Goal: Transaction & Acquisition: Purchase product/service

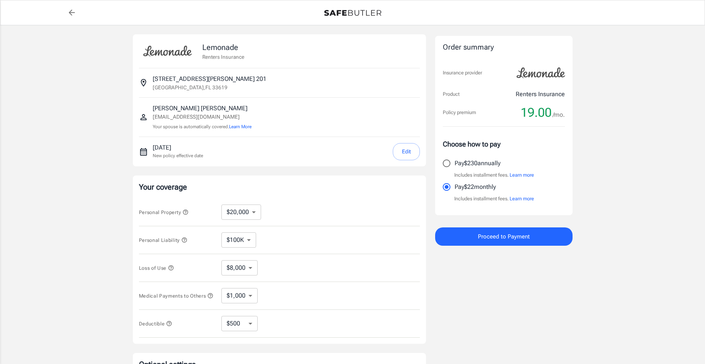
select select "20000"
select select "500"
click at [243, 214] on select "$10,000 $20,000 $30,000 $40,000 $50,000 $100K" at bounding box center [241, 212] width 40 height 15
select select "30000"
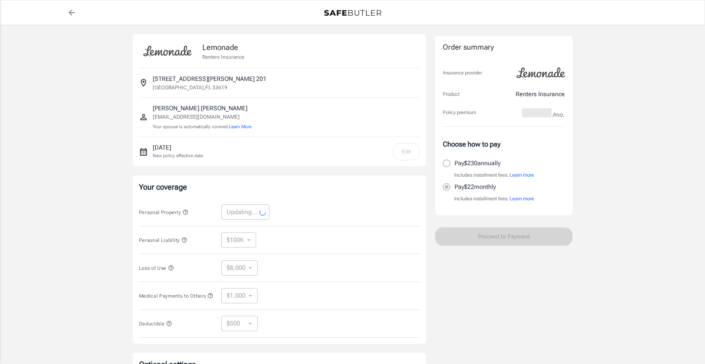
select select "30000"
select select "12000"
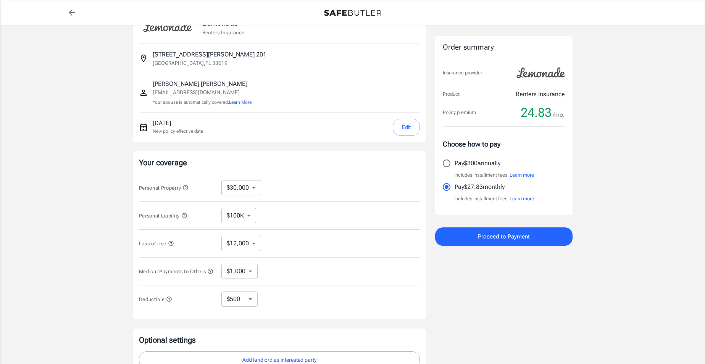
scroll to position [76, 0]
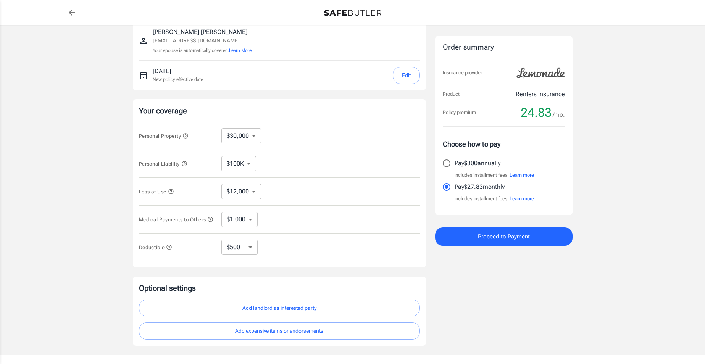
click at [172, 194] on icon "button" at bounding box center [171, 192] width 6 height 6
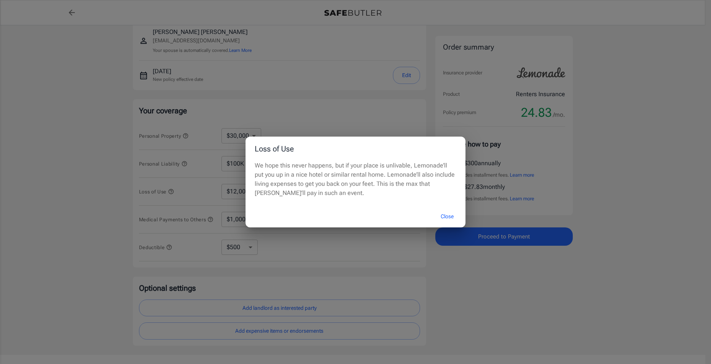
click at [452, 219] on button "Close" at bounding box center [447, 216] width 31 height 16
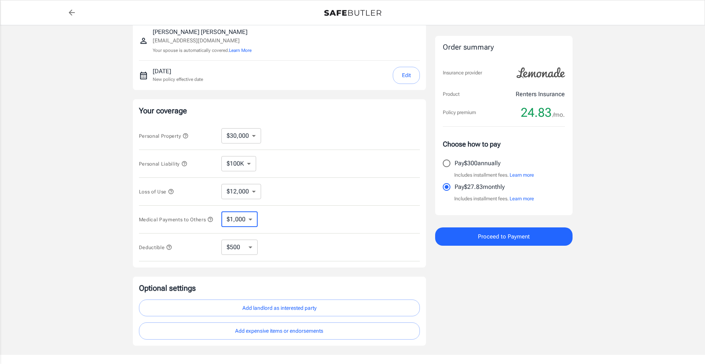
click at [243, 226] on select "$1,000 $2,000 $3,000 $4,000 $5,000" at bounding box center [239, 219] width 36 height 15
click at [184, 224] on button "Medical Payments to Others" at bounding box center [176, 219] width 75 height 9
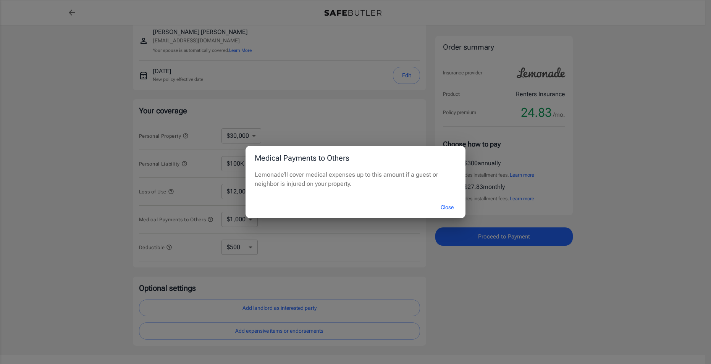
click at [442, 207] on button "Close" at bounding box center [447, 207] width 31 height 16
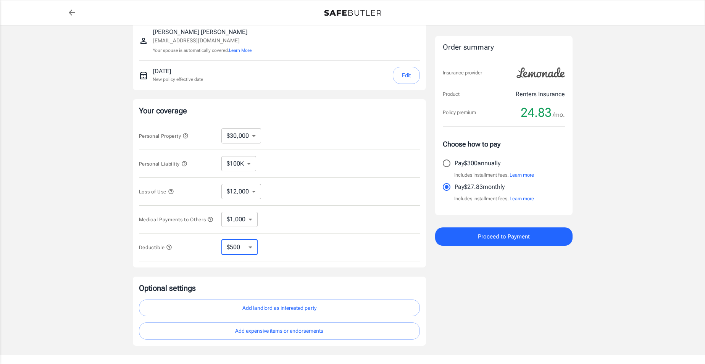
click at [235, 255] on select "$250 $500 $1,000" at bounding box center [239, 247] width 36 height 15
select select "1000"
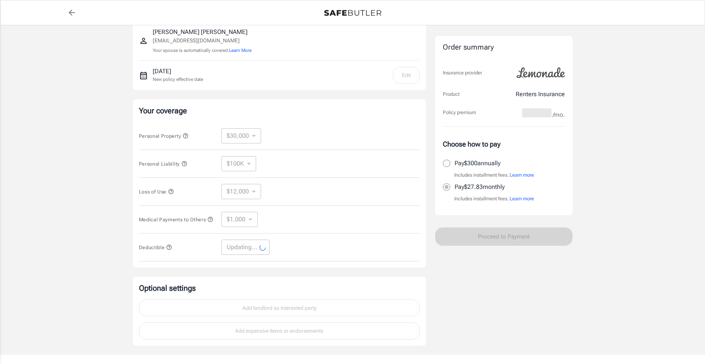
select select "1000"
